Goal: Information Seeking & Learning: Learn about a topic

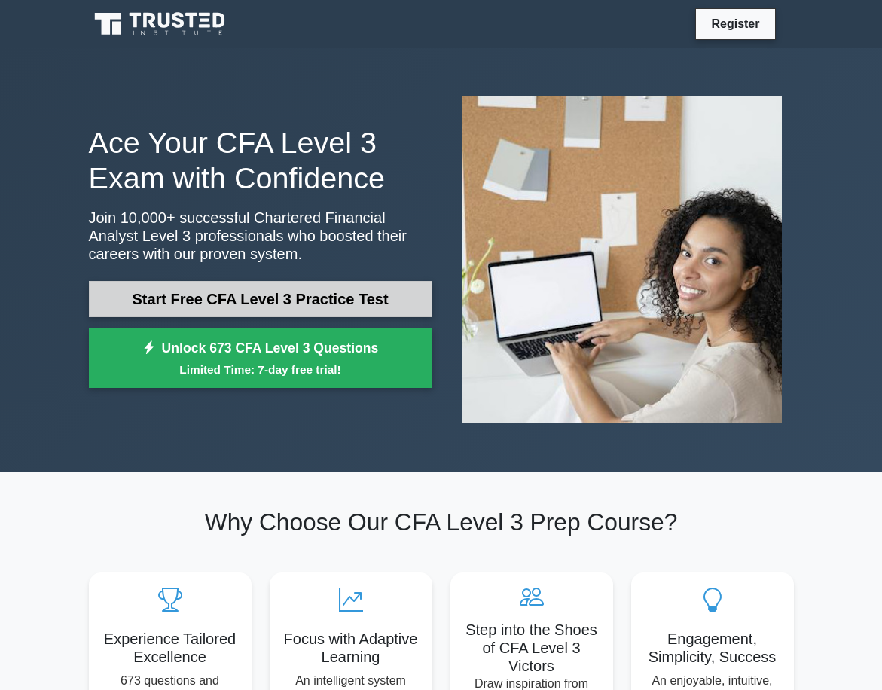
click at [371, 297] on link "Start Free CFA Level 3 Practice Test" at bounding box center [261, 299] width 344 height 36
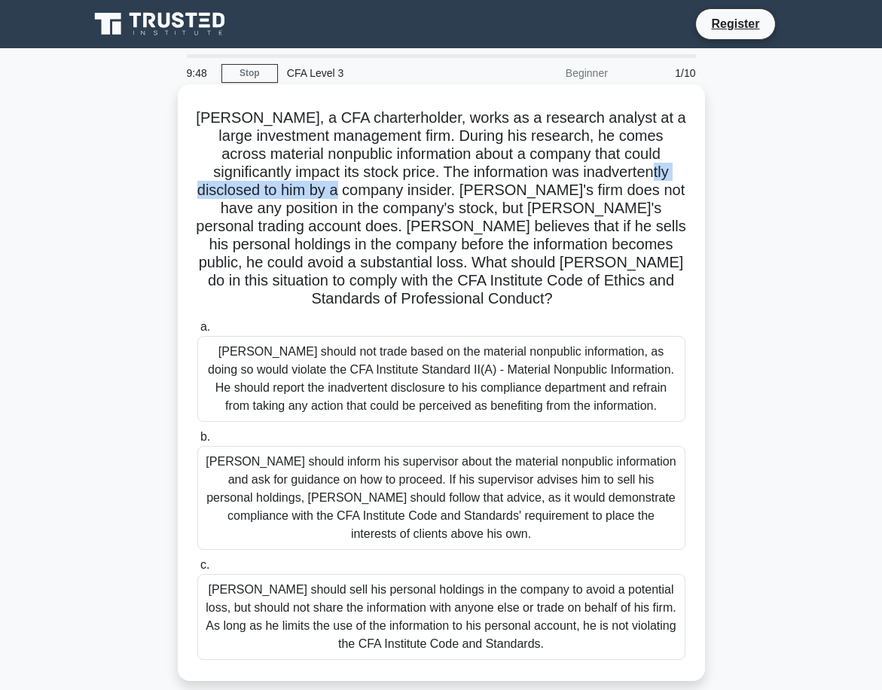
drag, startPoint x: 224, startPoint y: 194, endPoint x: 406, endPoint y: 182, distance: 182.7
click at [406, 182] on h5 "[PERSON_NAME], a CFA charterholder, works as a research analyst at a large inve…" at bounding box center [441, 208] width 491 height 200
drag, startPoint x: 235, startPoint y: 217, endPoint x: 278, endPoint y: 218, distance: 43.0
click at [278, 218] on h5 "[PERSON_NAME], a CFA charterholder, works as a research analyst at a large inve…" at bounding box center [441, 208] width 491 height 200
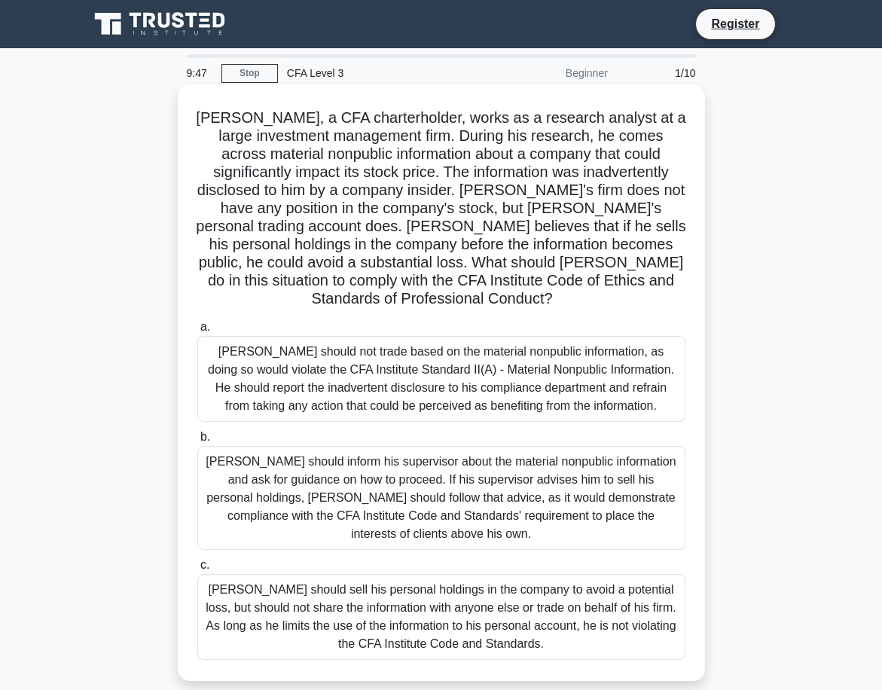
drag, startPoint x: 278, startPoint y: 218, endPoint x: 282, endPoint y: 225, distance: 7.8
click at [282, 225] on h5 "[PERSON_NAME], a CFA charterholder, works as a research analyst at a large inve…" at bounding box center [441, 208] width 491 height 200
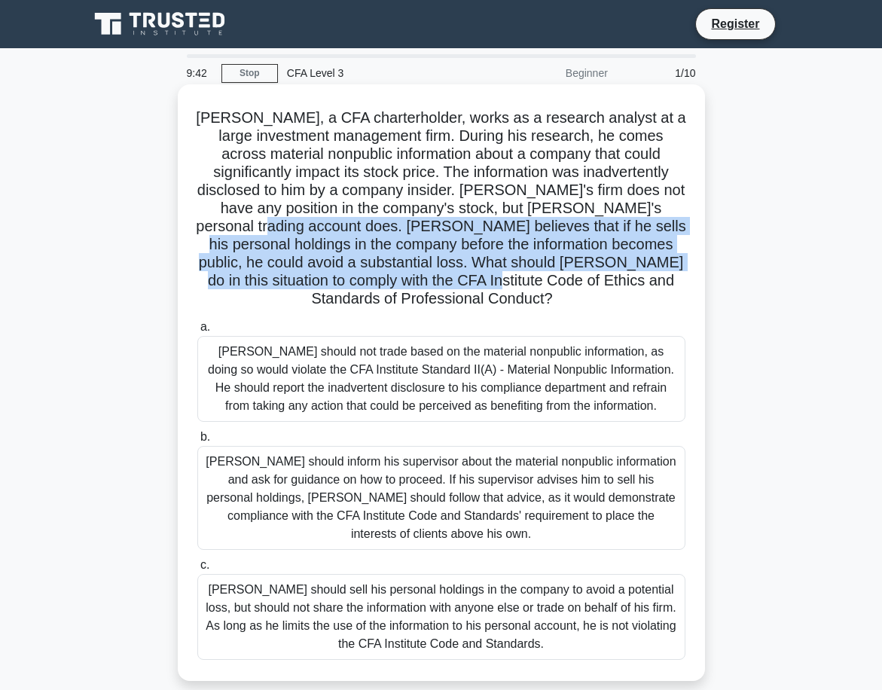
drag, startPoint x: 276, startPoint y: 227, endPoint x: 505, endPoint y: 286, distance: 237.4
click at [505, 286] on h5 "[PERSON_NAME], a CFA charterholder, works as a research analyst at a large inve…" at bounding box center [441, 208] width 491 height 200
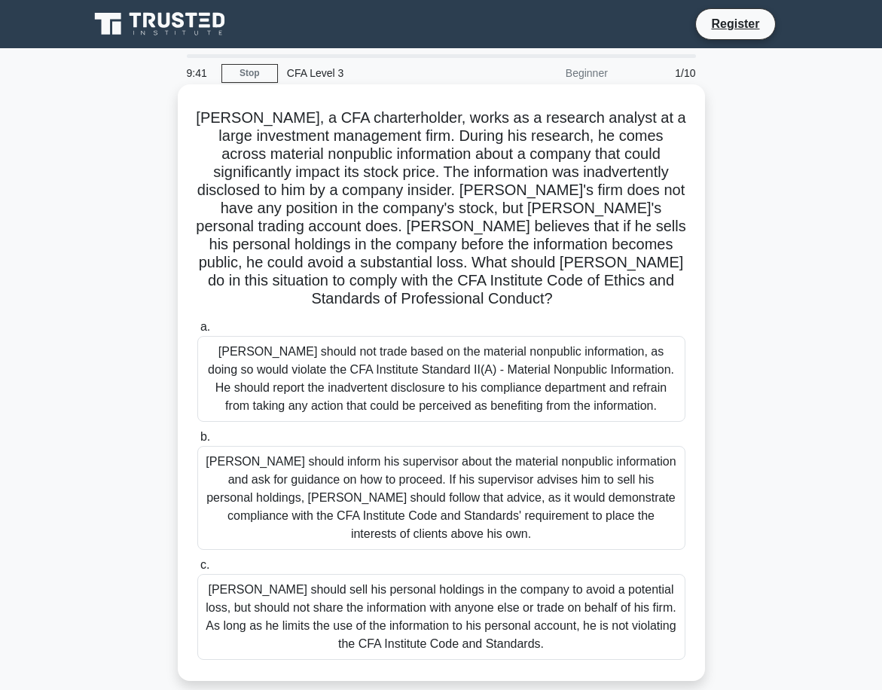
scroll to position [75, 0]
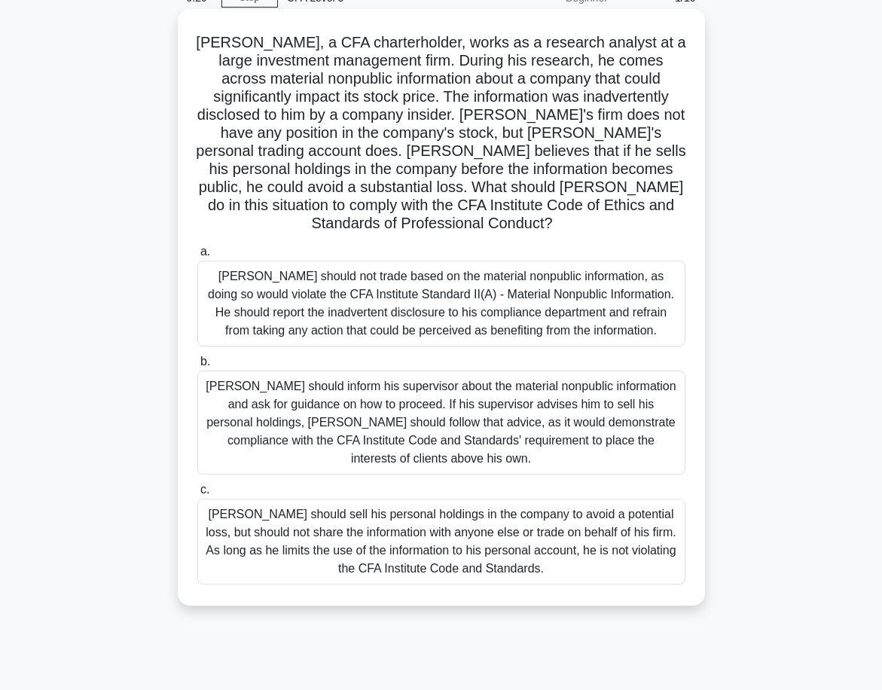
click at [449, 308] on div "[PERSON_NAME] should not trade based on the material nonpublic information, as …" at bounding box center [441, 304] width 488 height 86
click at [197, 257] on input "[PERSON_NAME] should not trade based on the material nonpublic information, as …" at bounding box center [197, 252] width 0 height 10
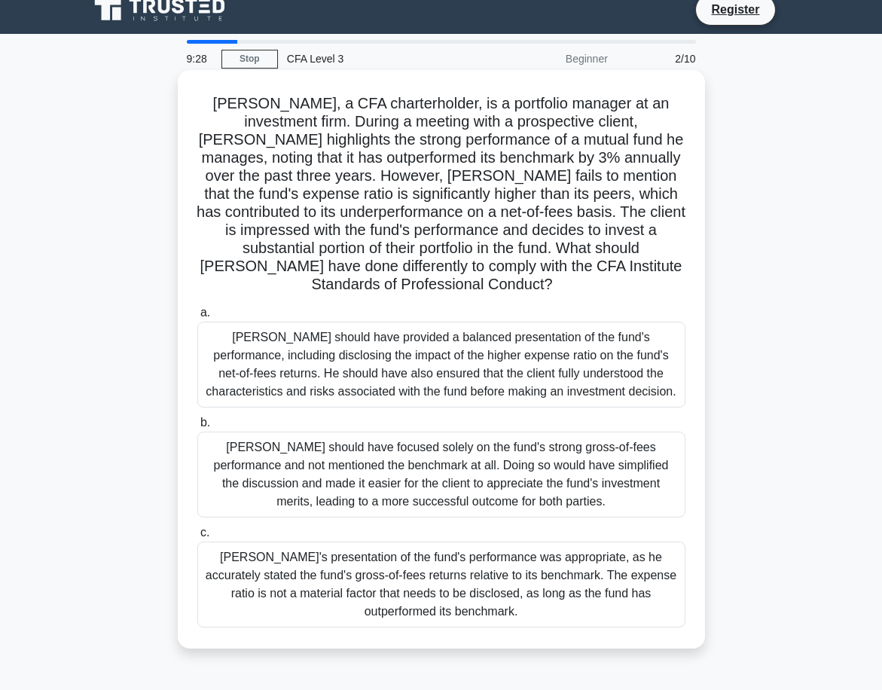
scroll to position [0, 0]
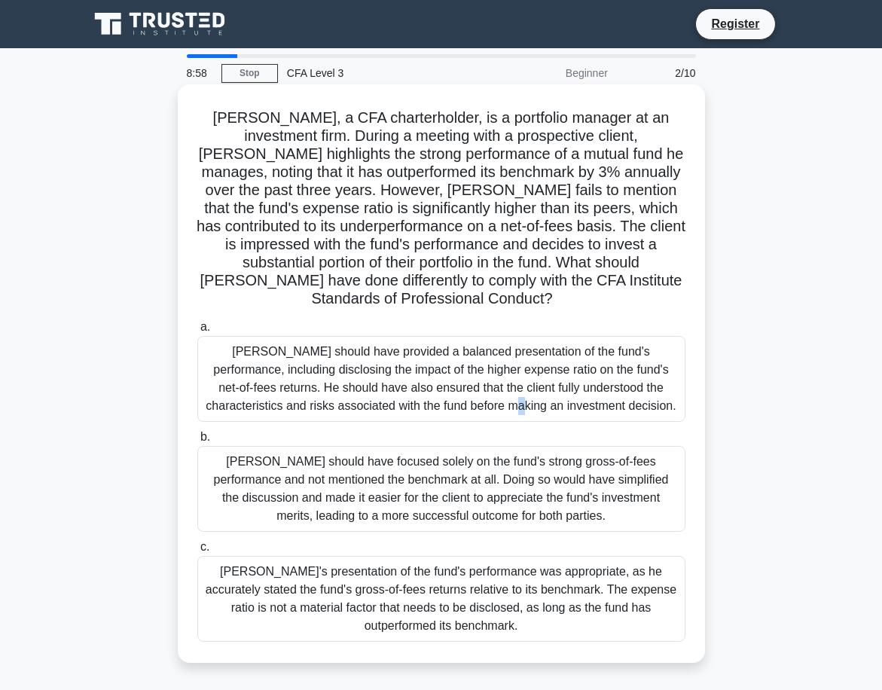
click at [367, 370] on div "[PERSON_NAME] should have provided a balanced presentation of the fund's perfor…" at bounding box center [441, 379] width 488 height 86
drag, startPoint x: 367, startPoint y: 370, endPoint x: 249, endPoint y: 326, distance: 126.1
click at [249, 336] on div "[PERSON_NAME] should have provided a balanced presentation of the fund's perfor…" at bounding box center [441, 379] width 488 height 86
click at [197, 326] on input "a. [PERSON_NAME] should have provided a balanced presentation of the fund's per…" at bounding box center [197, 327] width 0 height 10
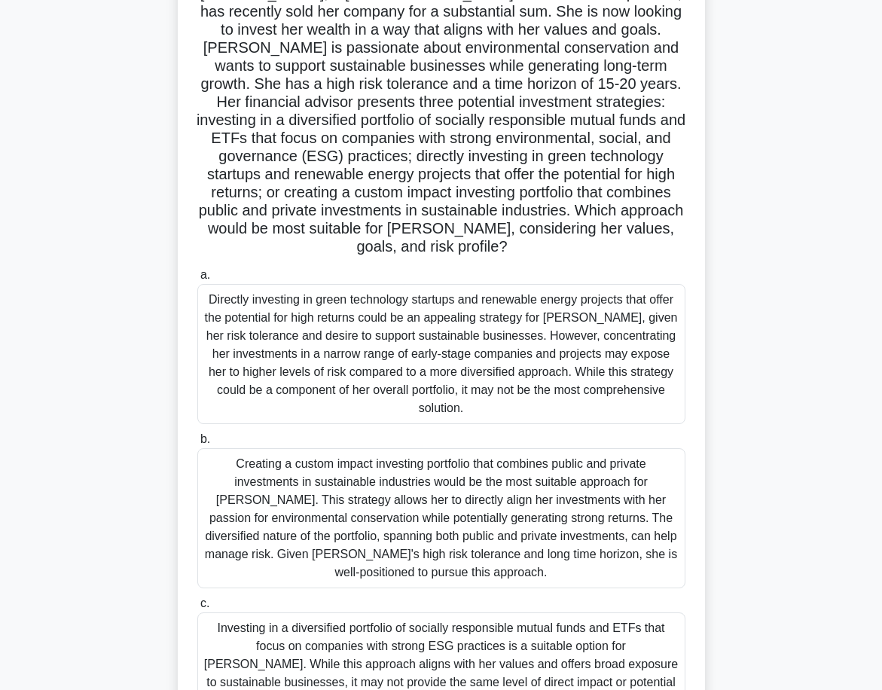
scroll to position [151, 0]
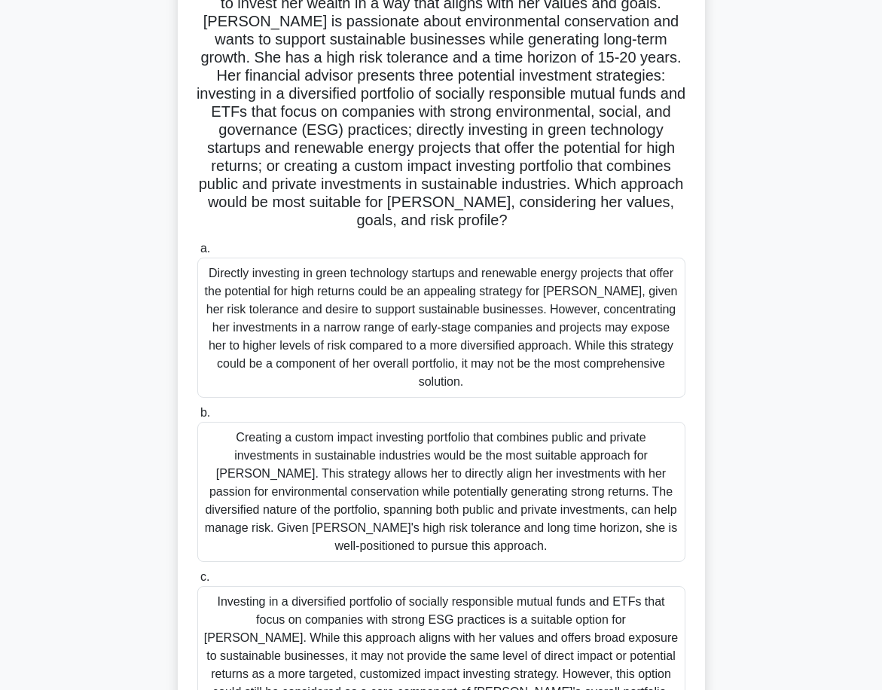
click at [524, 437] on div "Creating a custom impact investing portfolio that combines public and private i…" at bounding box center [441, 492] width 488 height 140
click at [197, 418] on input "b. Creating a custom impact investing portfolio that combines public and privat…" at bounding box center [197, 413] width 0 height 10
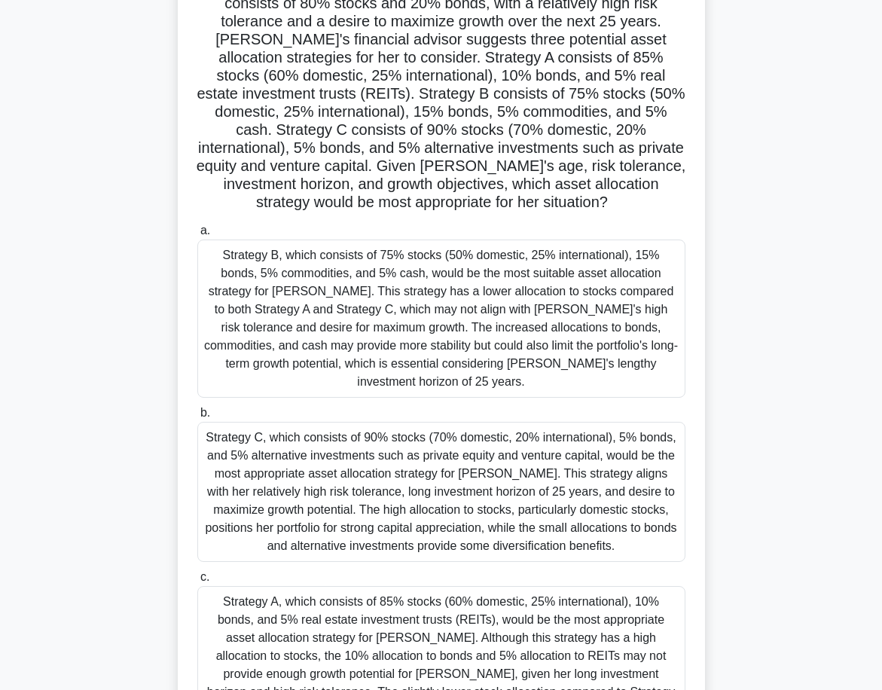
click at [502, 480] on div "Strategy C, which consists of 90% stocks (70% domestic, 20% international), 5% …" at bounding box center [441, 492] width 488 height 140
click at [197, 418] on input "b. Strategy C, which consists of 90% stocks (70% domestic, 20% international), …" at bounding box center [197, 413] width 0 height 10
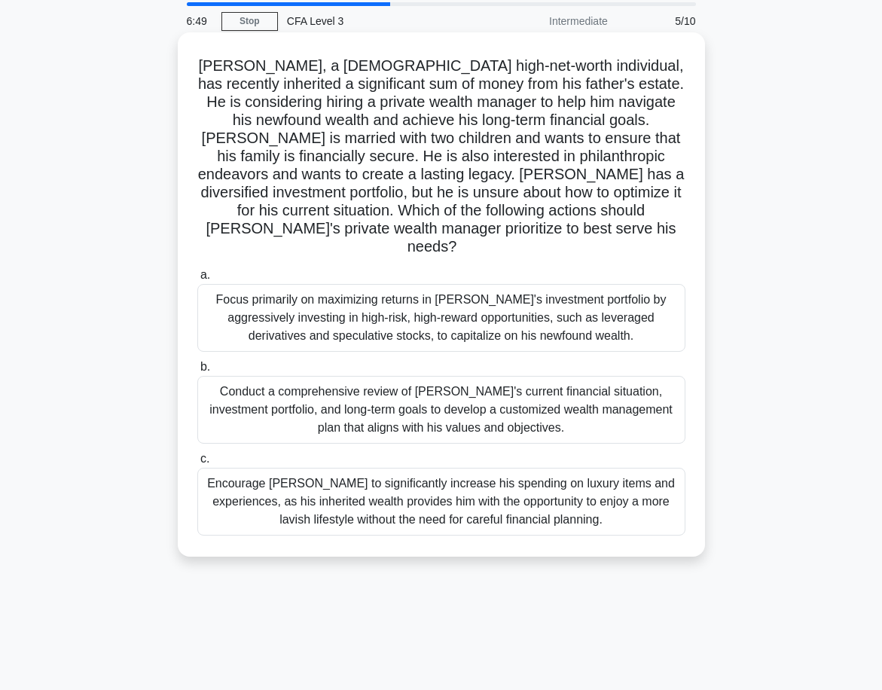
scroll to position [0, 0]
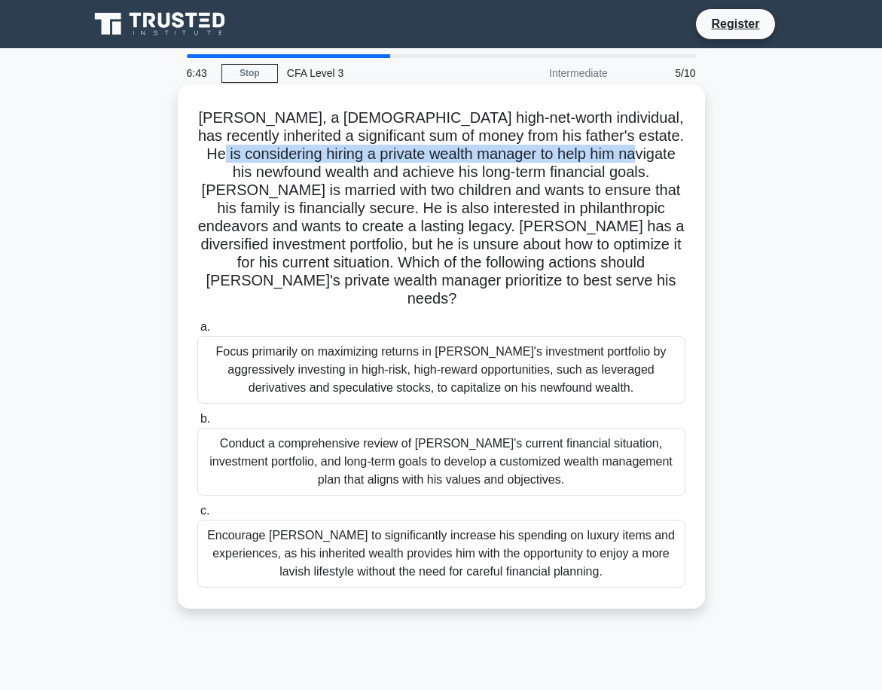
drag, startPoint x: 206, startPoint y: 149, endPoint x: 643, endPoint y: 157, distance: 437.8
click at [643, 157] on h5 "[PERSON_NAME], a [DEMOGRAPHIC_DATA] high-net-worth individual, has recently inh…" at bounding box center [441, 208] width 491 height 200
drag, startPoint x: 643, startPoint y: 157, endPoint x: 571, endPoint y: 172, distance: 73.7
click at [643, 157] on h5 "[PERSON_NAME], a [DEMOGRAPHIC_DATA] high-net-worth individual, has recently inh…" at bounding box center [441, 208] width 491 height 200
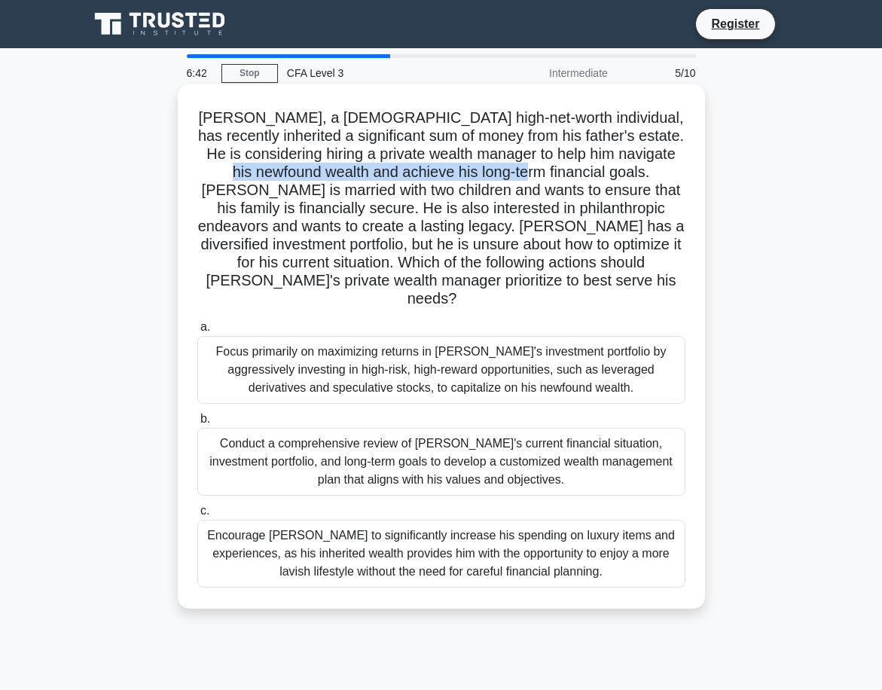
drag, startPoint x: 230, startPoint y: 166, endPoint x: 521, endPoint y: 170, distance: 291.6
click at [521, 170] on h5 "[PERSON_NAME], a [DEMOGRAPHIC_DATA] high-net-worth individual, has recently inh…" at bounding box center [441, 208] width 491 height 200
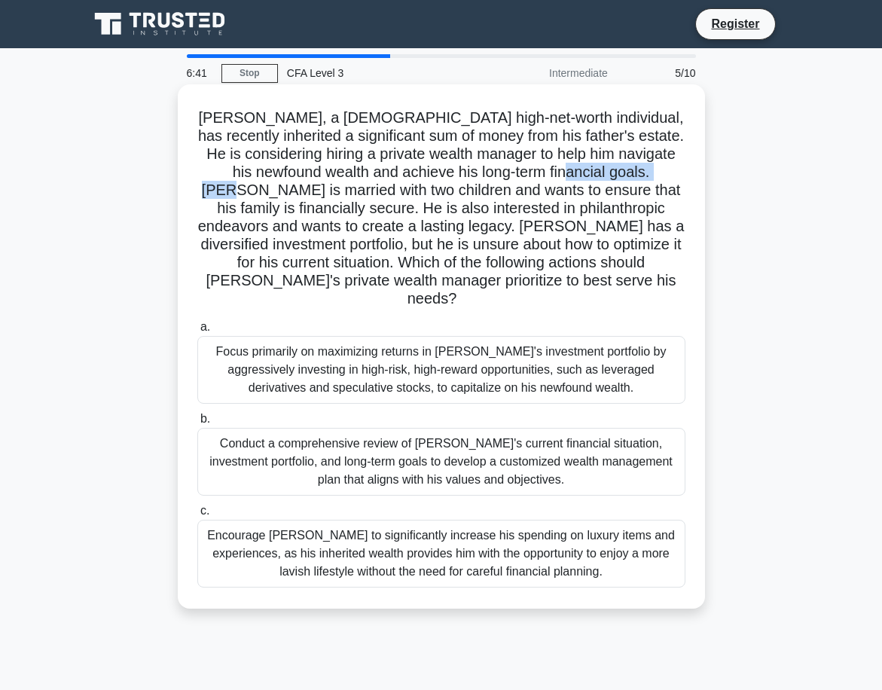
drag, startPoint x: 674, startPoint y: 177, endPoint x: 683, endPoint y: 177, distance: 8.3
click at [683, 177] on h5 "[PERSON_NAME], a [DEMOGRAPHIC_DATA] high-net-worth individual, has recently inh…" at bounding box center [441, 208] width 491 height 200
drag, startPoint x: 683, startPoint y: 177, endPoint x: 674, endPoint y: 179, distance: 8.6
click at [683, 178] on h5 "[PERSON_NAME], a [DEMOGRAPHIC_DATA] high-net-worth individual, has recently inh…" at bounding box center [441, 208] width 491 height 200
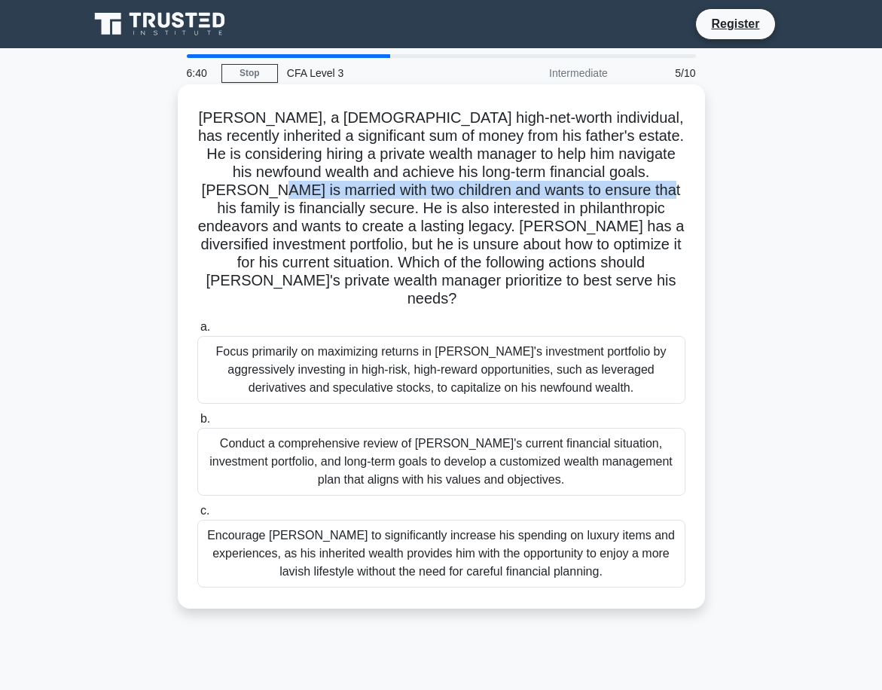
drag, startPoint x: 228, startPoint y: 194, endPoint x: 599, endPoint y: 197, distance: 370.6
click at [599, 197] on h5 "[PERSON_NAME], a [DEMOGRAPHIC_DATA] high-net-worth individual, has recently inh…" at bounding box center [441, 208] width 491 height 200
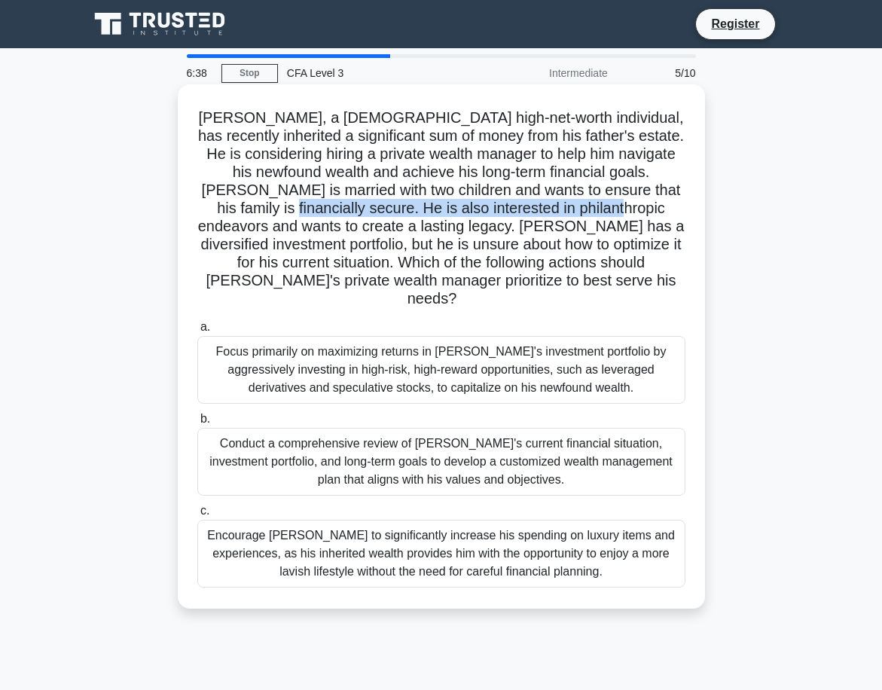
drag, startPoint x: 227, startPoint y: 205, endPoint x: 585, endPoint y: 209, distance: 357.9
click at [585, 209] on h5 "[PERSON_NAME], a [DEMOGRAPHIC_DATA] high-net-worth individual, has recently inh…" at bounding box center [441, 208] width 491 height 200
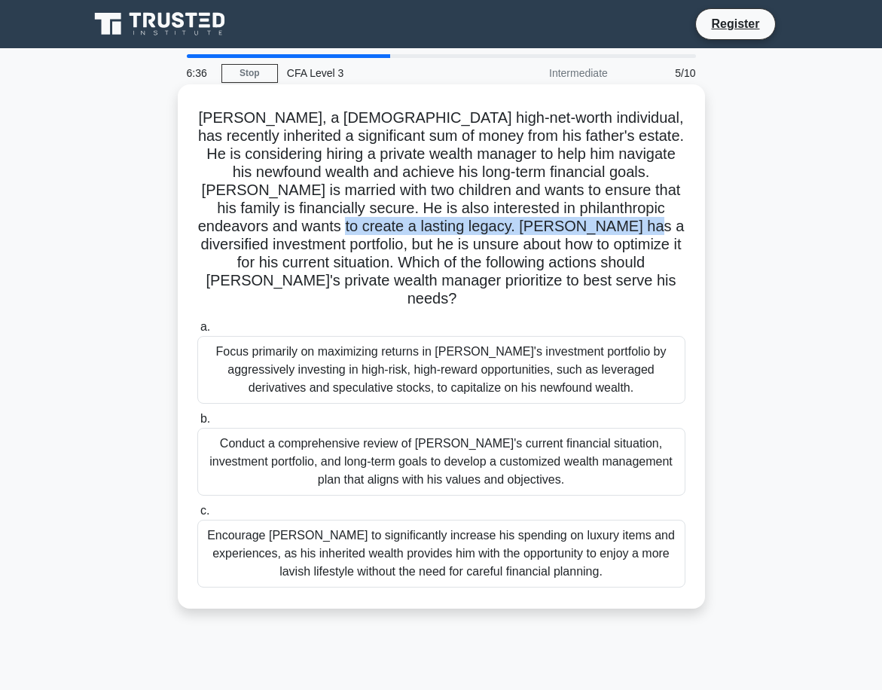
drag, startPoint x: 301, startPoint y: 228, endPoint x: 592, endPoint y: 234, distance: 291.6
click at [592, 234] on h5 "[PERSON_NAME], a [DEMOGRAPHIC_DATA] high-net-worth individual, has recently inh…" at bounding box center [441, 208] width 491 height 200
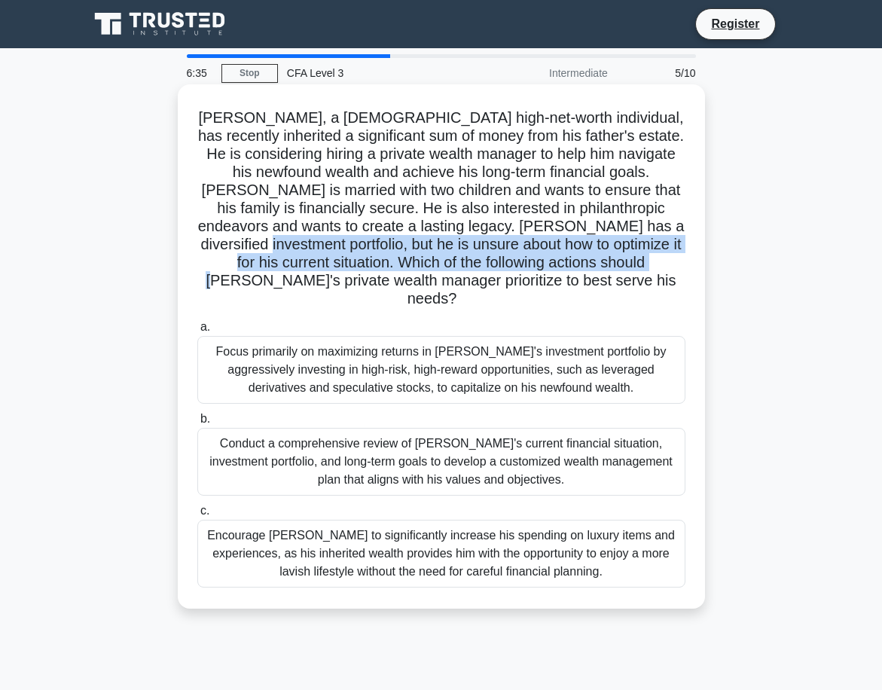
drag, startPoint x: 219, startPoint y: 246, endPoint x: 625, endPoint y: 260, distance: 406.3
click at [625, 260] on h5 "[PERSON_NAME], a [DEMOGRAPHIC_DATA] high-net-worth individual, has recently inh…" at bounding box center [441, 208] width 491 height 200
drag, startPoint x: 625, startPoint y: 260, endPoint x: 596, endPoint y: 264, distance: 29.6
click at [625, 260] on h5 "[PERSON_NAME], a [DEMOGRAPHIC_DATA] high-net-worth individual, has recently inh…" at bounding box center [441, 208] width 491 height 200
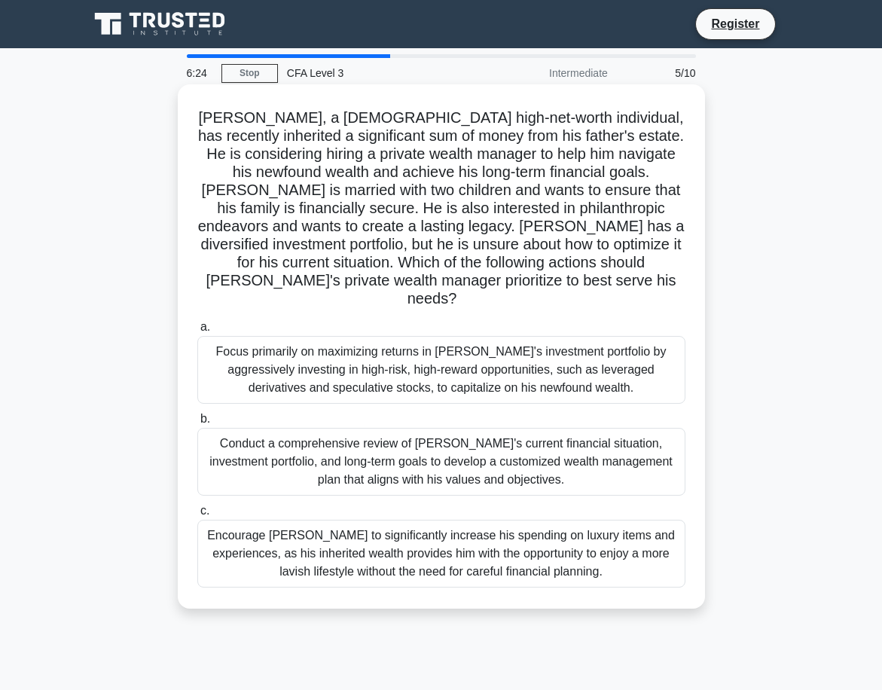
click at [355, 428] on div "Conduct a comprehensive review of [PERSON_NAME]'s current financial situation, …" at bounding box center [441, 462] width 488 height 68
click at [197, 416] on input "b. Conduct a comprehensive review of [PERSON_NAME]'s current financial situatio…" at bounding box center [197, 419] width 0 height 10
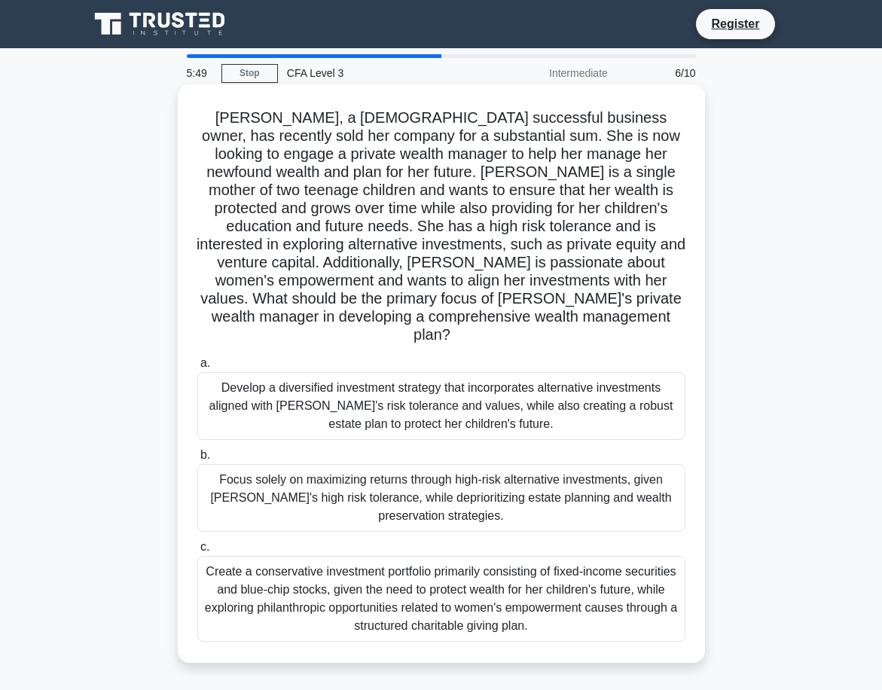
click at [477, 388] on div "Develop a diversified investment strategy that incorporates alternative investm…" at bounding box center [441, 406] width 488 height 68
click at [197, 368] on input "a. Develop a diversified investment strategy that incorporates alternative inve…" at bounding box center [197, 364] width 0 height 10
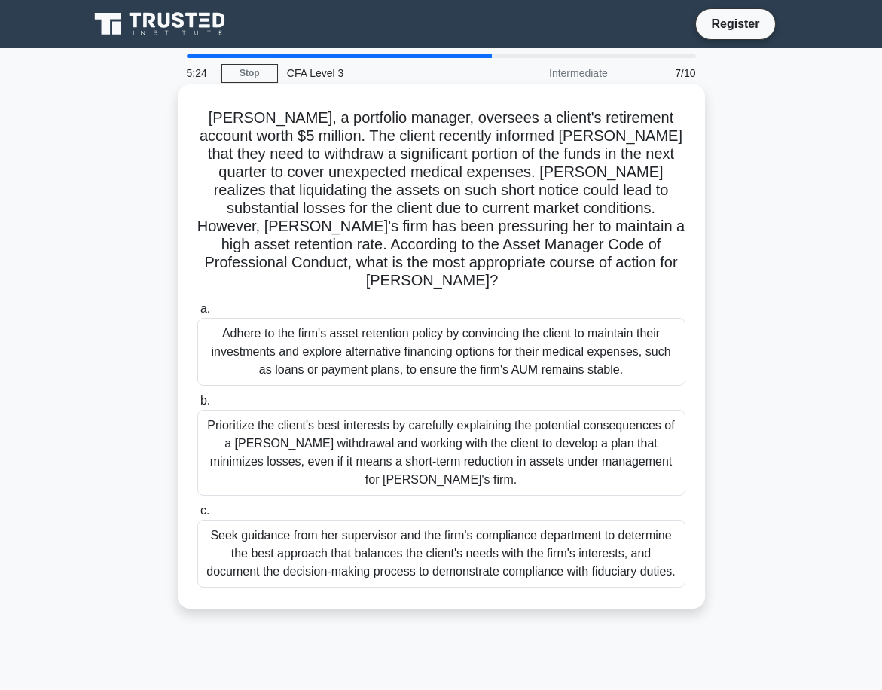
click at [605, 432] on div "Prioritize the client's best interests by carefully explaining the potential co…" at bounding box center [441, 453] width 488 height 86
click at [197, 406] on input "b. Prioritize the client's best interests by carefully explaining the potential…" at bounding box center [197, 401] width 0 height 10
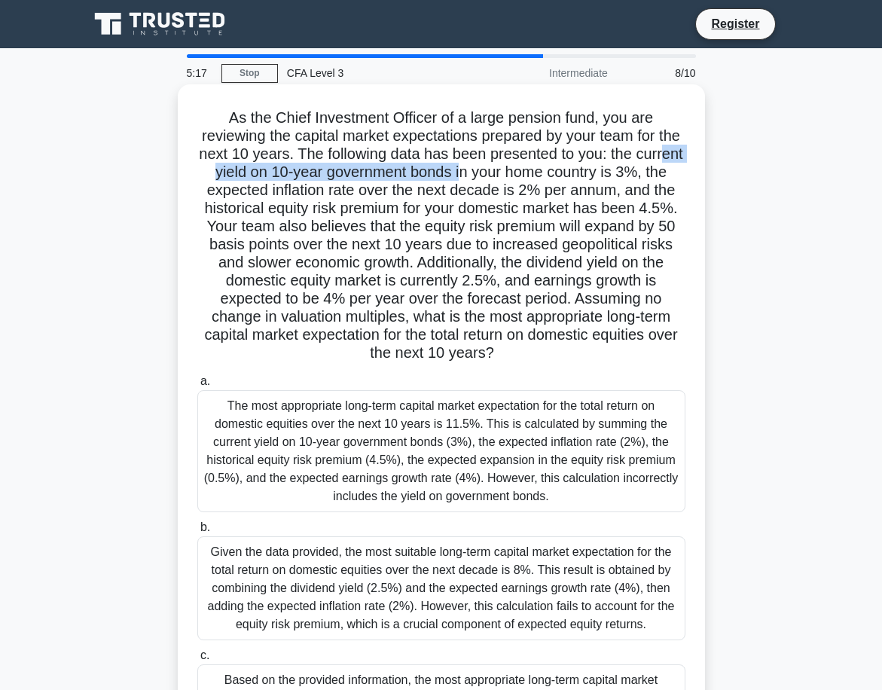
drag, startPoint x: 240, startPoint y: 173, endPoint x: 512, endPoint y: 173, distance: 272.7
click at [512, 173] on h5 "As the Chief Investment Officer of a large pension fund, you are reviewing the …" at bounding box center [441, 235] width 491 height 255
drag, startPoint x: 512, startPoint y: 173, endPoint x: 509, endPoint y: 183, distance: 11.2
click at [512, 173] on h5 "As the Chief Investment Officer of a large pension fund, you are reviewing the …" at bounding box center [441, 235] width 491 height 255
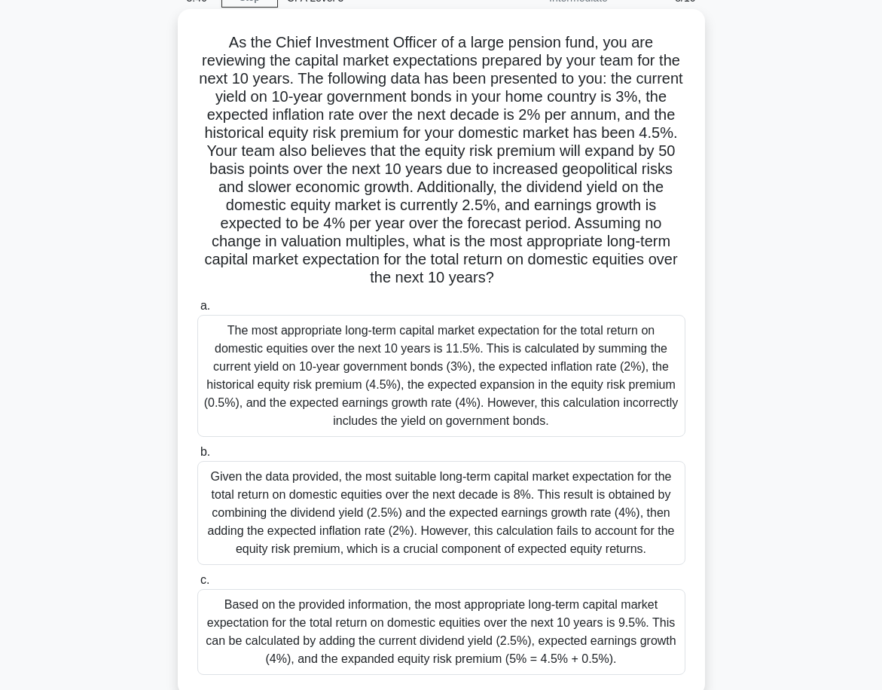
click at [510, 379] on div "The most appropriate long-term capital market expectation for the total return …" at bounding box center [441, 376] width 488 height 122
click at [197, 311] on input "a. The most appropriate long-term capital market expectation for the total retu…" at bounding box center [197, 306] width 0 height 10
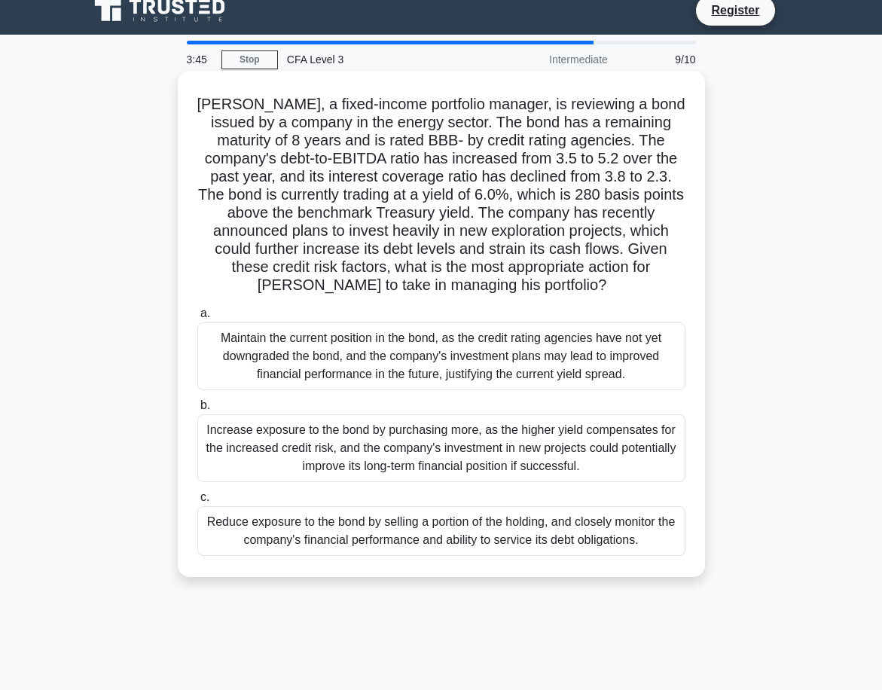
scroll to position [0, 0]
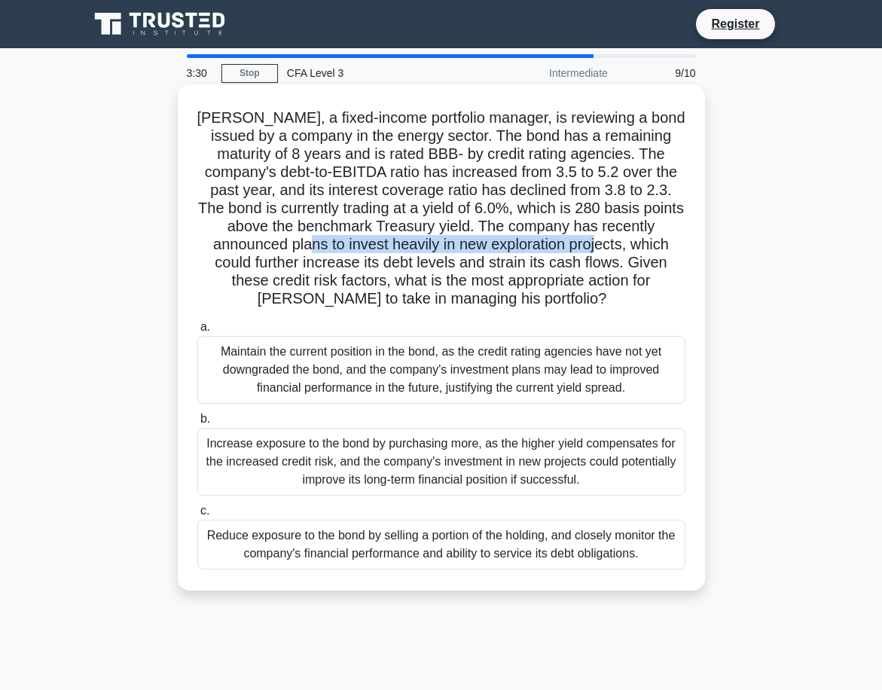
drag, startPoint x: 246, startPoint y: 241, endPoint x: 535, endPoint y: 243, distance: 288.5
click at [535, 243] on h5 "[PERSON_NAME], a fixed-income portfolio manager, is reviewing a bond issued by …" at bounding box center [441, 208] width 491 height 200
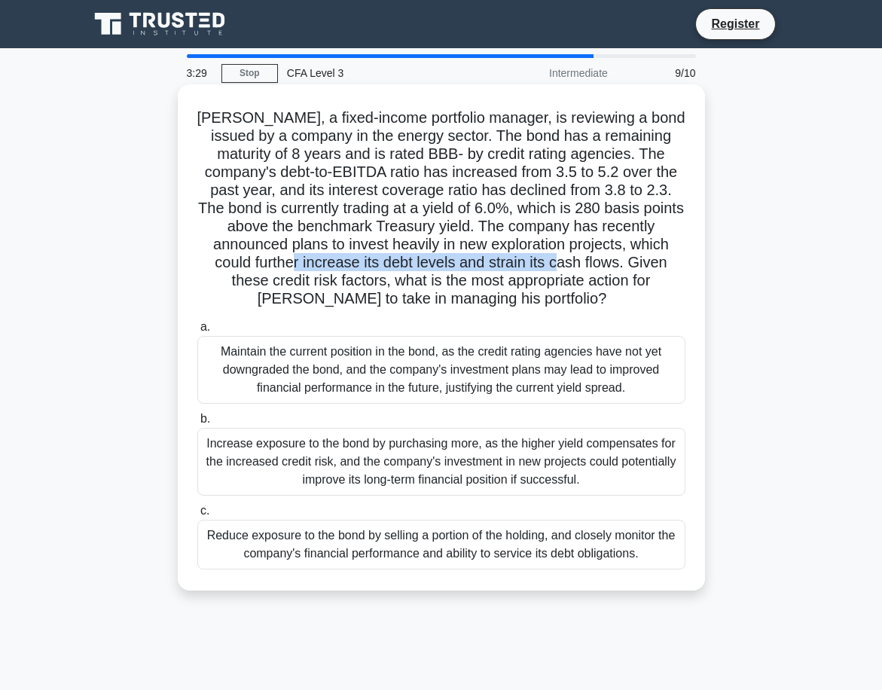
drag, startPoint x: 235, startPoint y: 261, endPoint x: 507, endPoint y: 261, distance: 272.0
click at [507, 261] on h5 "[PERSON_NAME], a fixed-income portfolio manager, is reviewing a bond issued by …" at bounding box center [441, 208] width 491 height 200
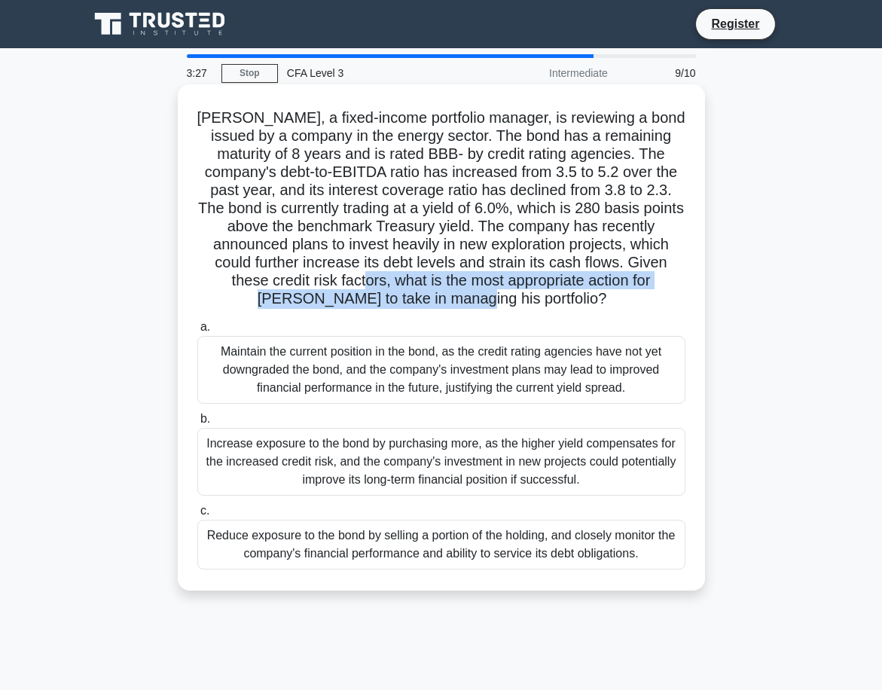
drag, startPoint x: 295, startPoint y: 274, endPoint x: 488, endPoint y: 303, distance: 195.0
click at [488, 303] on h5 "[PERSON_NAME], a fixed-income portfolio manager, is reviewing a bond issued by …" at bounding box center [441, 208] width 491 height 200
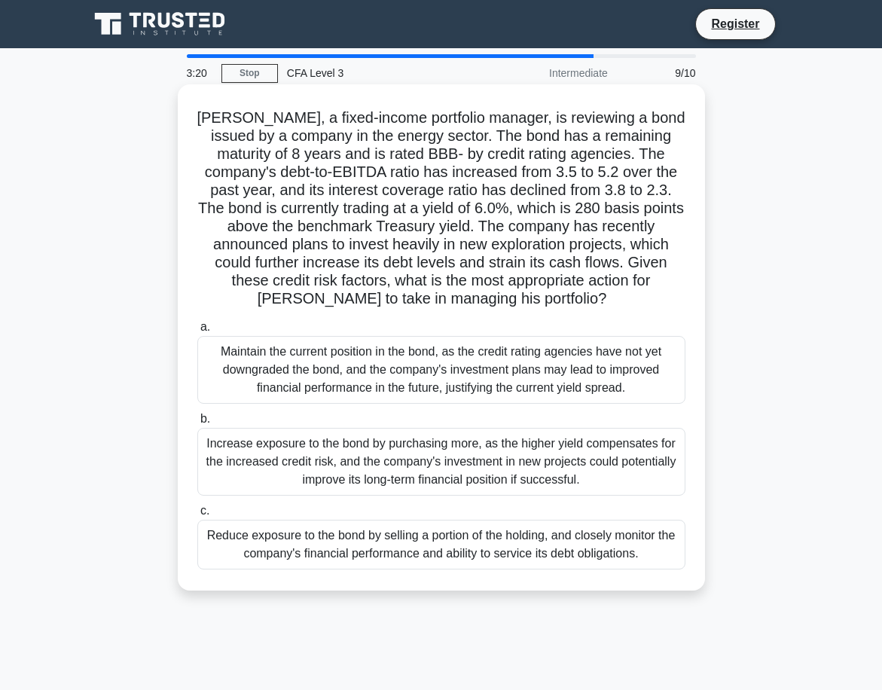
click at [469, 544] on div "Reduce exposure to the bond by selling a portion of the holding, and closely mo…" at bounding box center [441, 545] width 488 height 50
click at [197, 516] on input "c. Reduce exposure to the bond by selling a portion of the holding, and closely…" at bounding box center [197, 511] width 0 height 10
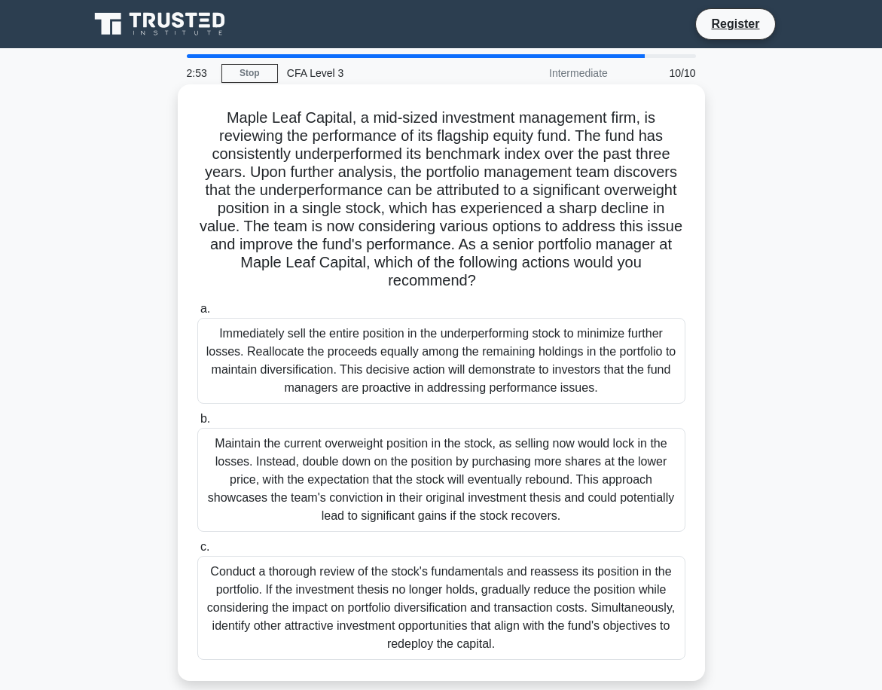
drag, startPoint x: 553, startPoint y: 636, endPoint x: 548, endPoint y: 618, distance: 18.8
click at [549, 620] on div "Conduct a thorough review of the stock's fundamentals and reassess its position…" at bounding box center [441, 608] width 488 height 104
click at [426, 573] on div "Conduct a thorough review of the stock's fundamentals and reassess its position…" at bounding box center [441, 608] width 488 height 104
click at [197, 552] on input "c. Conduct a thorough review of the stock's fundamentals and reassess its posit…" at bounding box center [197, 547] width 0 height 10
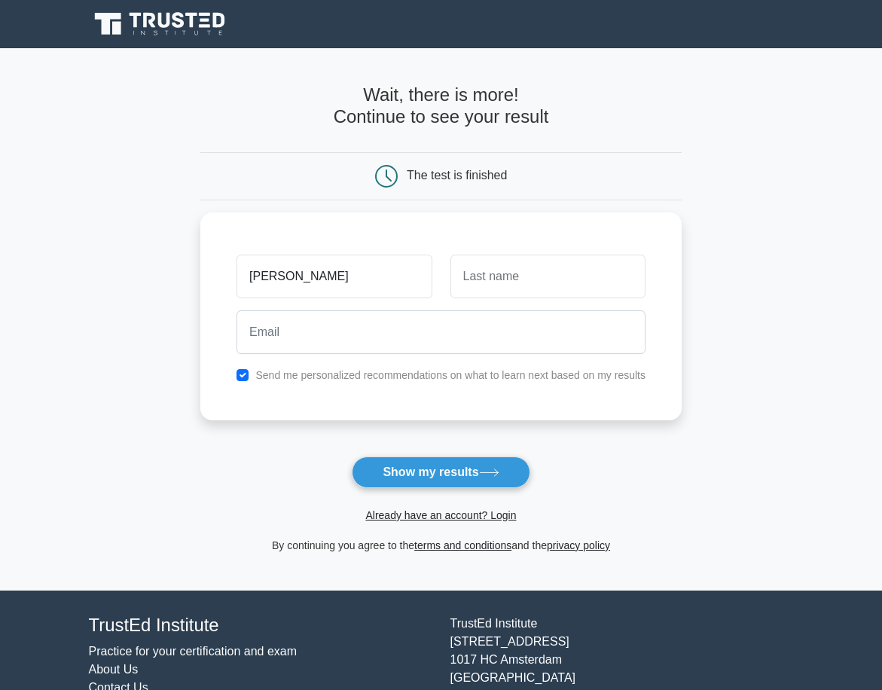
type input "[PERSON_NAME]"
type input "Charles"
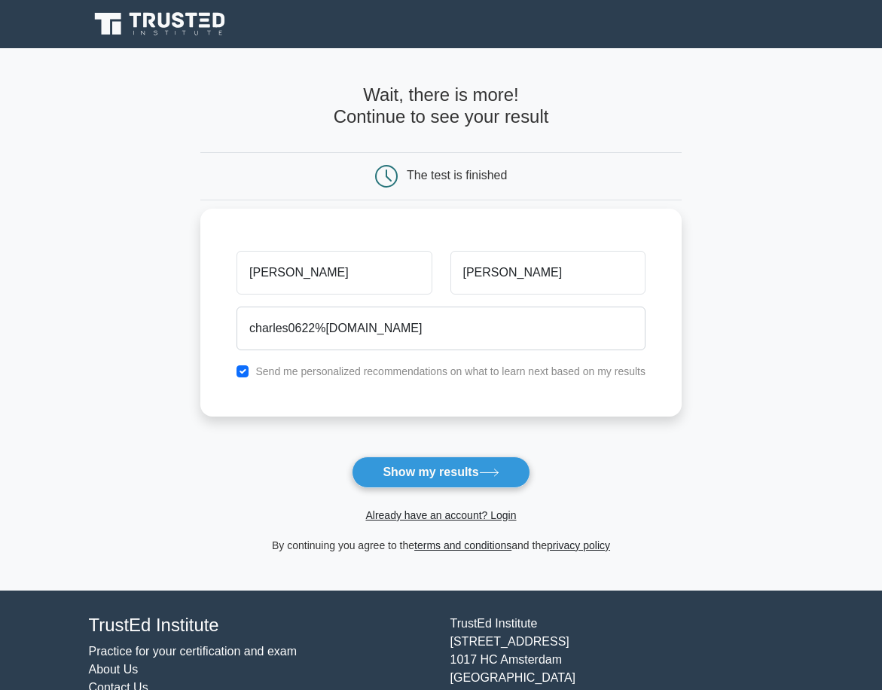
click at [279, 373] on label "Send me personalized recommendations on what to learn next based on my results" at bounding box center [450, 371] width 390 height 12
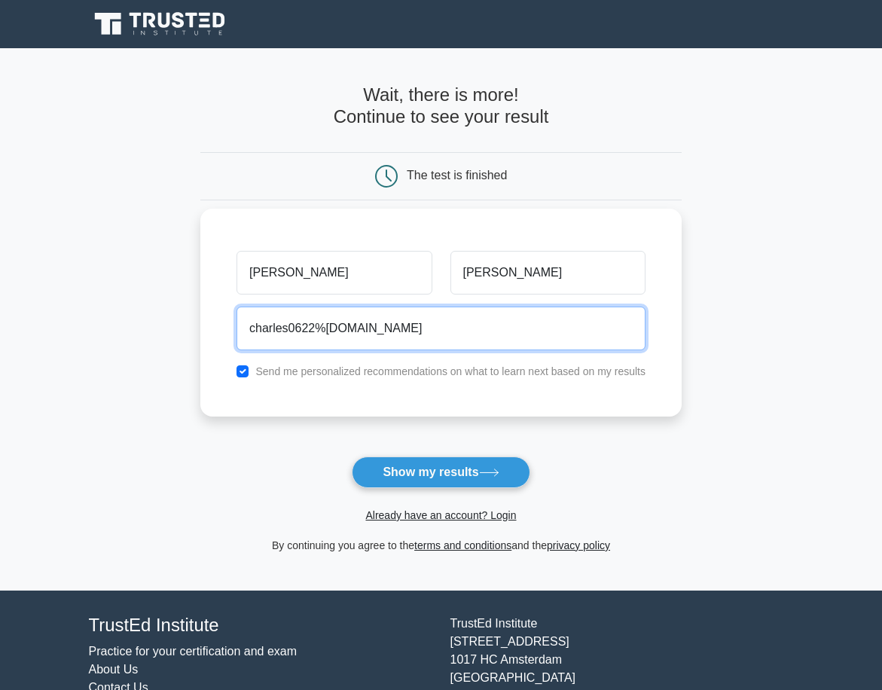
click at [319, 332] on input "charles0622%gmail.com" at bounding box center [441, 329] width 409 height 44
type input "charles0622@gmail.com"
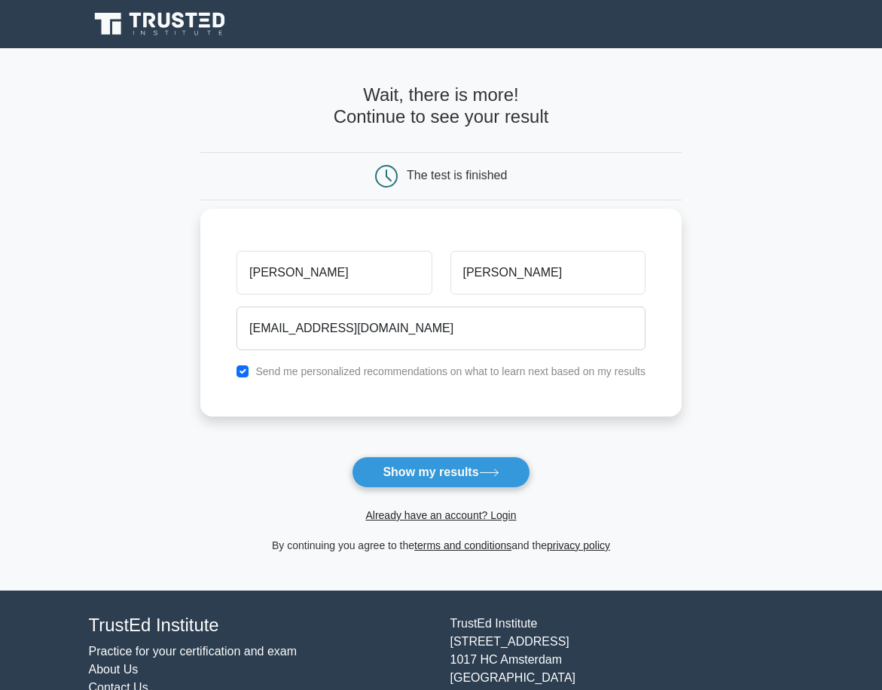
click at [249, 368] on div "Send me personalized recommendations on what to learn next based on my results" at bounding box center [441, 371] width 427 height 18
click at [241, 366] on input "checkbox" at bounding box center [243, 371] width 12 height 12
checkbox input "false"
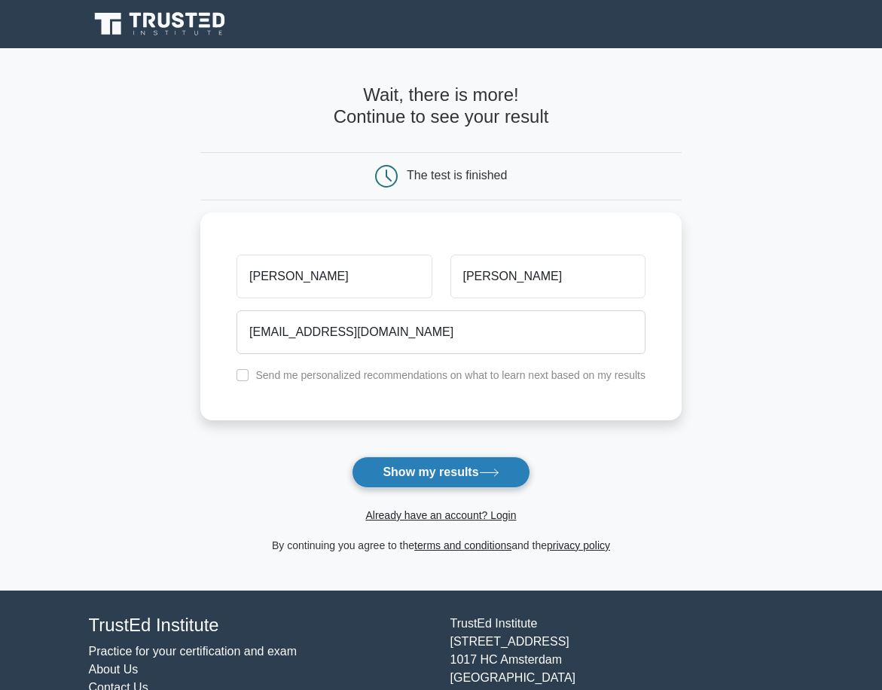
click at [383, 472] on button "Show my results" at bounding box center [441, 473] width 178 height 32
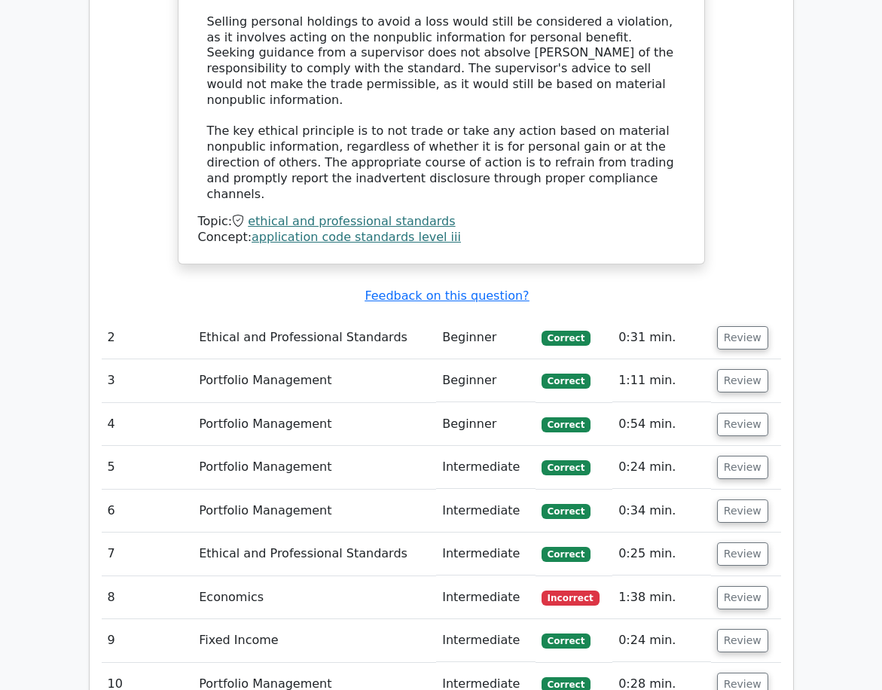
scroll to position [2034, 0]
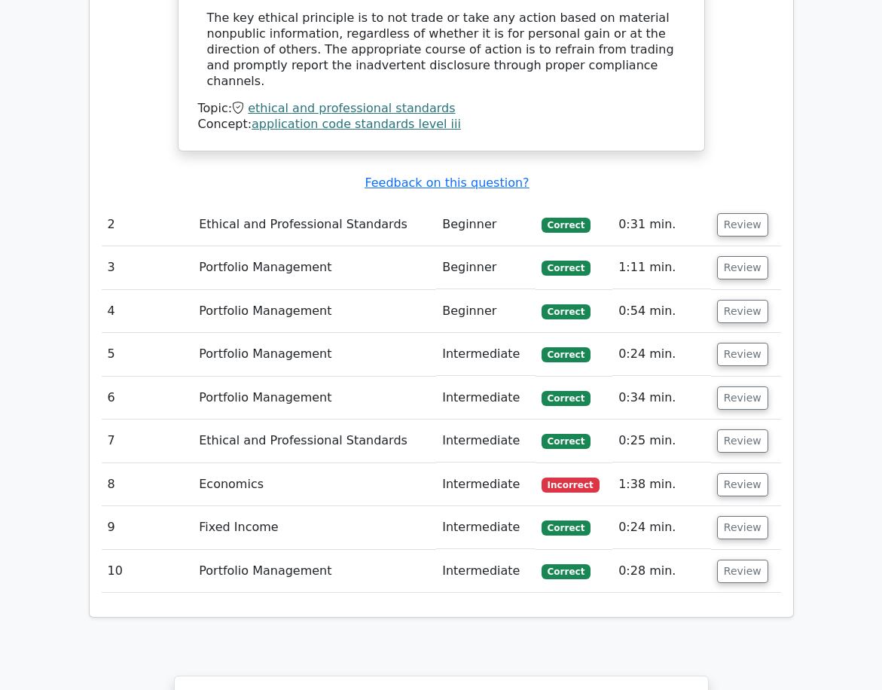
drag, startPoint x: 376, startPoint y: 352, endPoint x: 427, endPoint y: 348, distance: 51.4
click at [377, 463] on td "Economics" at bounding box center [314, 484] width 243 height 43
click at [712, 463] on td "Review" at bounding box center [746, 484] width 70 height 43
click at [735, 473] on button "Review" at bounding box center [742, 484] width 51 height 23
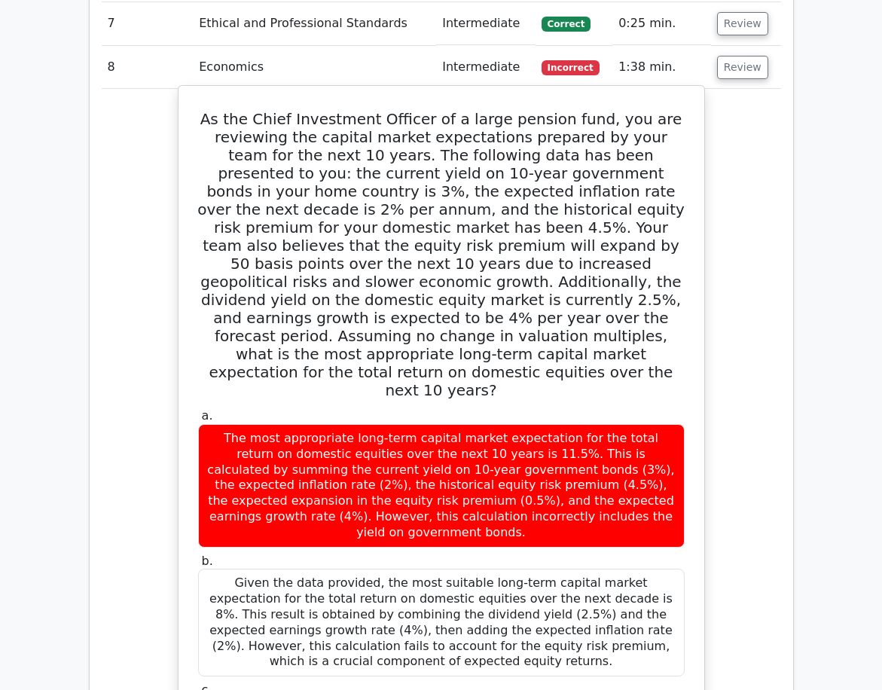
scroll to position [2486, 0]
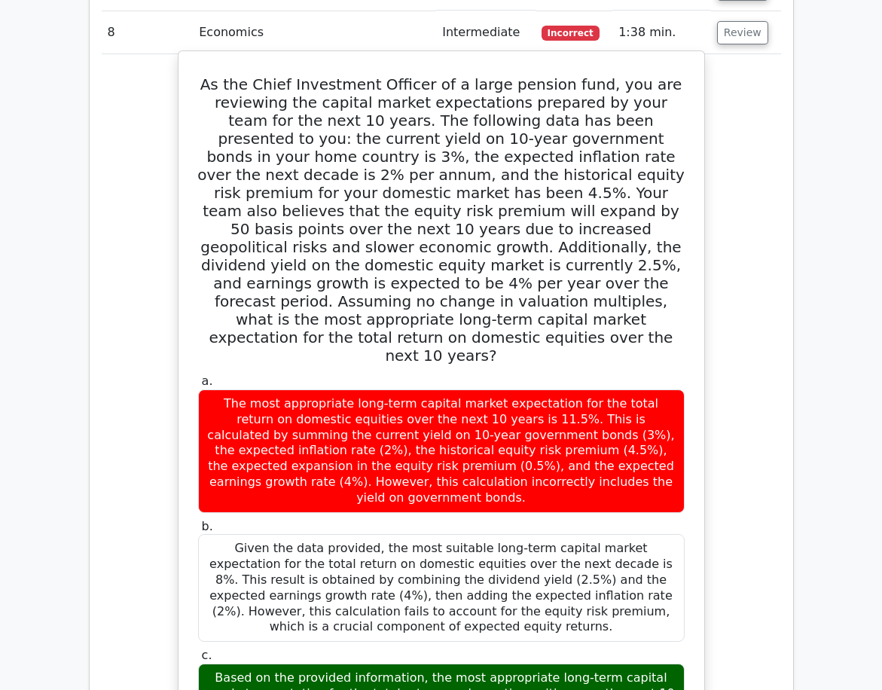
drag, startPoint x: 258, startPoint y: 502, endPoint x: 646, endPoint y: 505, distance: 388.0
drag, startPoint x: 250, startPoint y: 519, endPoint x: 645, endPoint y: 524, distance: 394.8
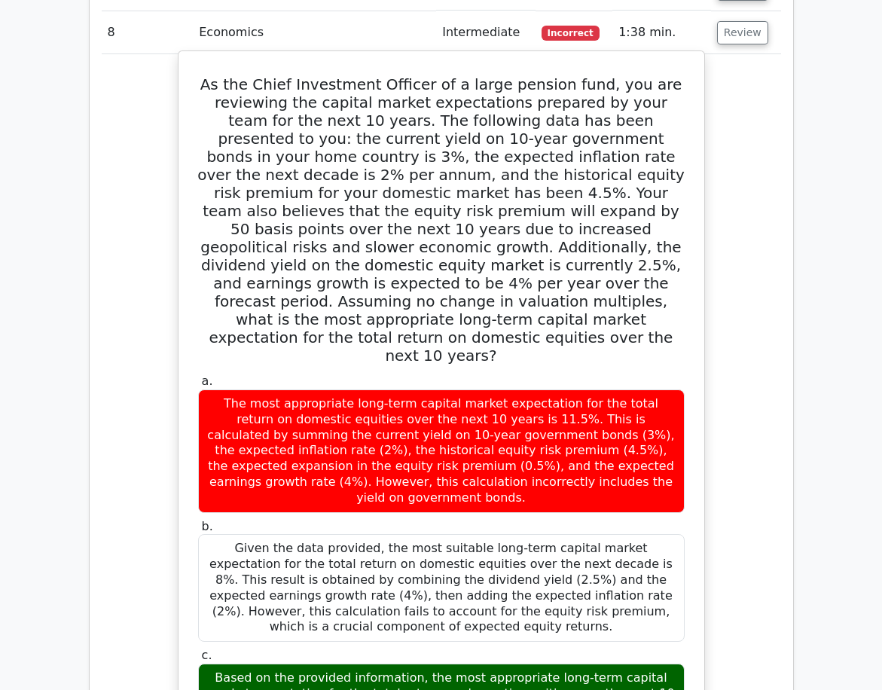
drag, startPoint x: 225, startPoint y: 536, endPoint x: 345, endPoint y: 542, distance: 120.0
drag, startPoint x: 403, startPoint y: 542, endPoint x: 655, endPoint y: 545, distance: 251.6
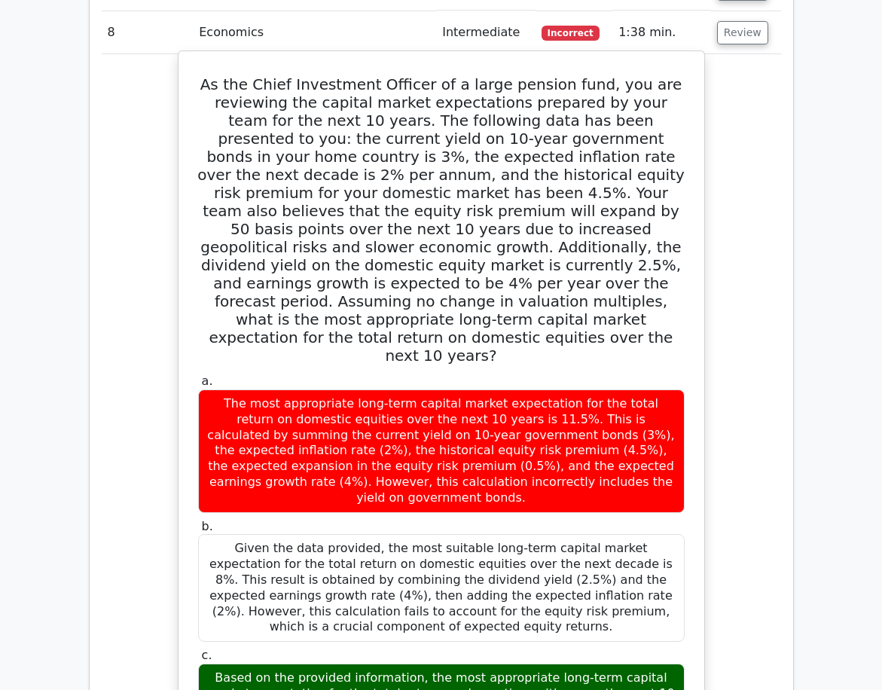
drag, startPoint x: 664, startPoint y: 544, endPoint x: 585, endPoint y: 518, distance: 83.9
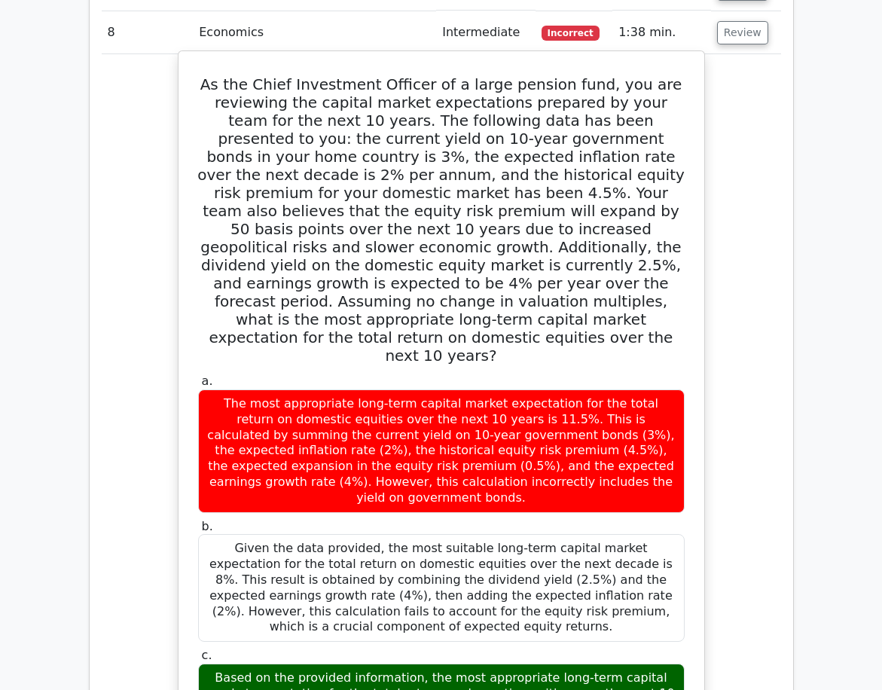
drag, startPoint x: 670, startPoint y: 545, endPoint x: 602, endPoint y: 505, distance: 79.7
drag, startPoint x: 591, startPoint y: 493, endPoint x: 637, endPoint y: 530, distance: 58.8
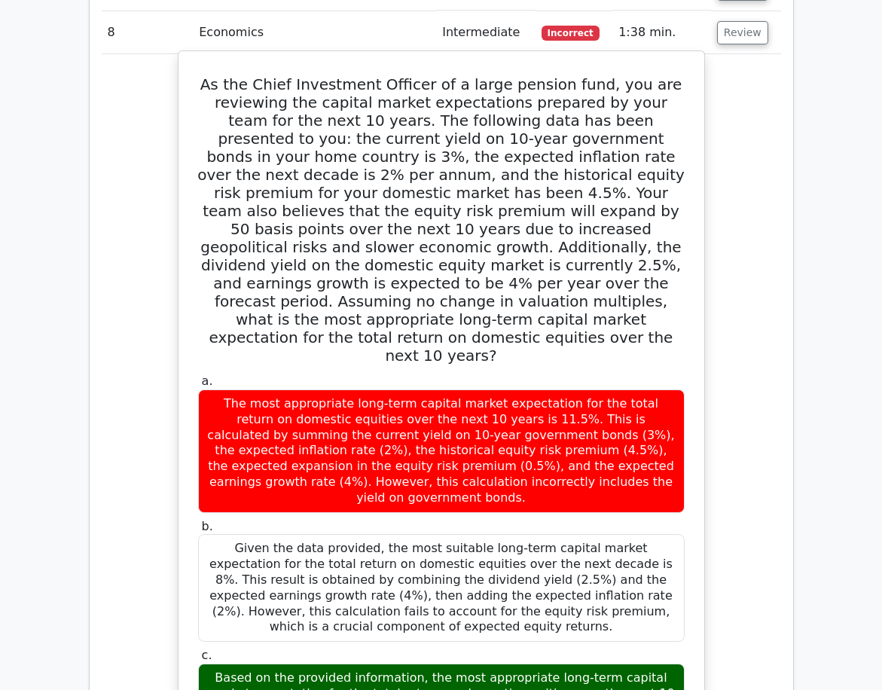
drag, startPoint x: 637, startPoint y: 530, endPoint x: 648, endPoint y: 536, distance: 12.5
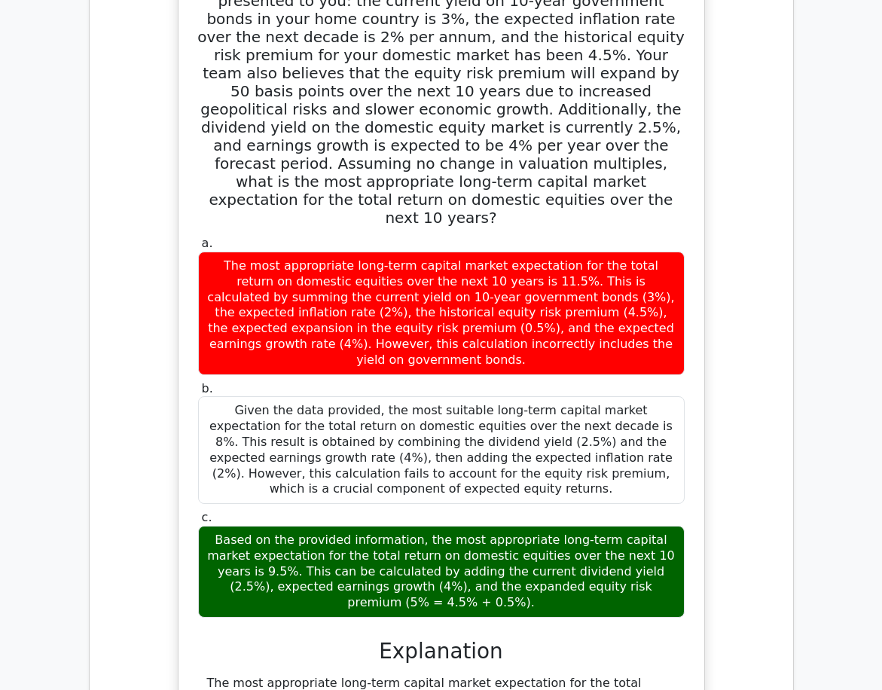
scroll to position [2637, 0]
